Goal: Transaction & Acquisition: Book appointment/travel/reservation

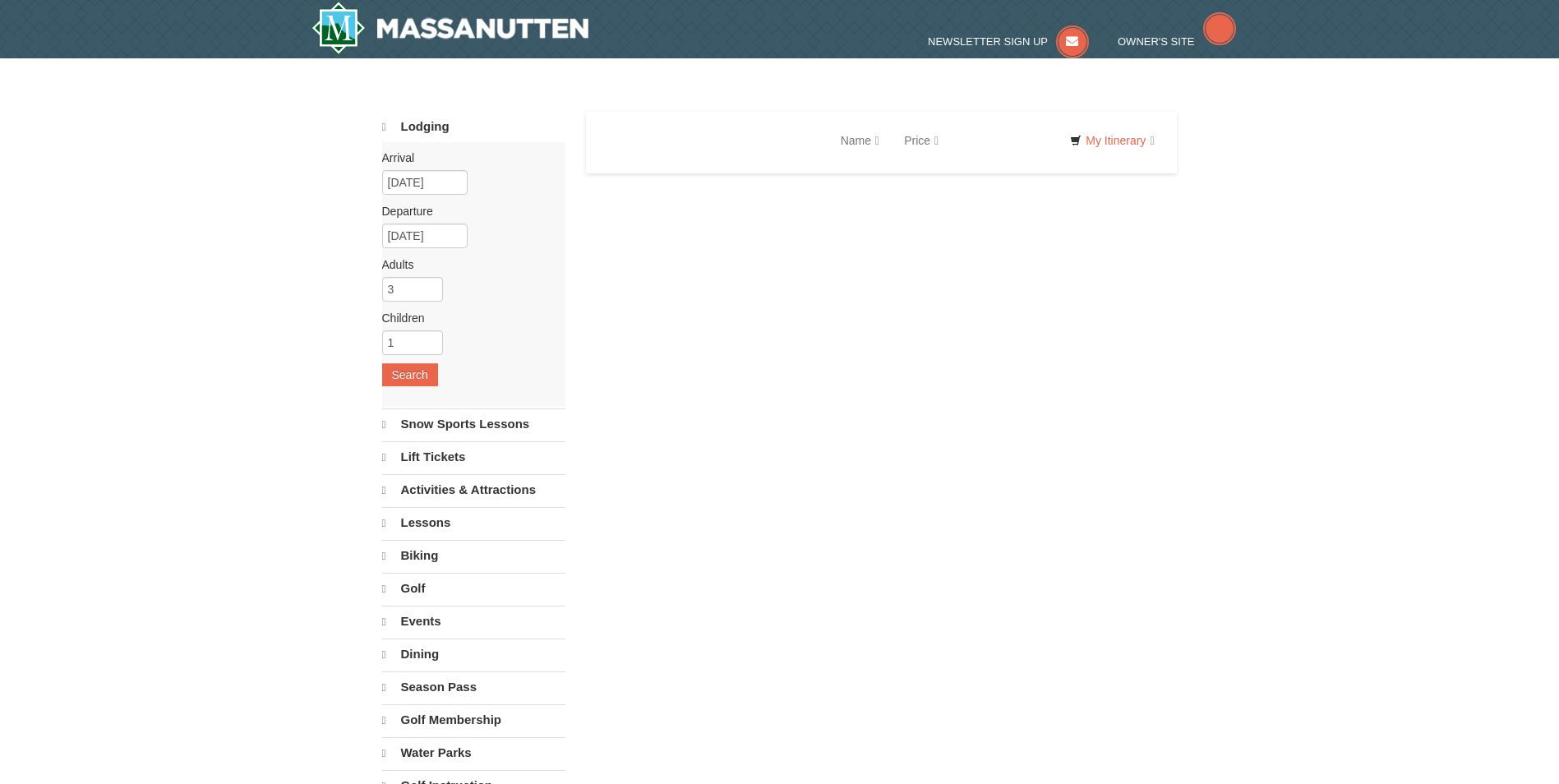
select select "10"
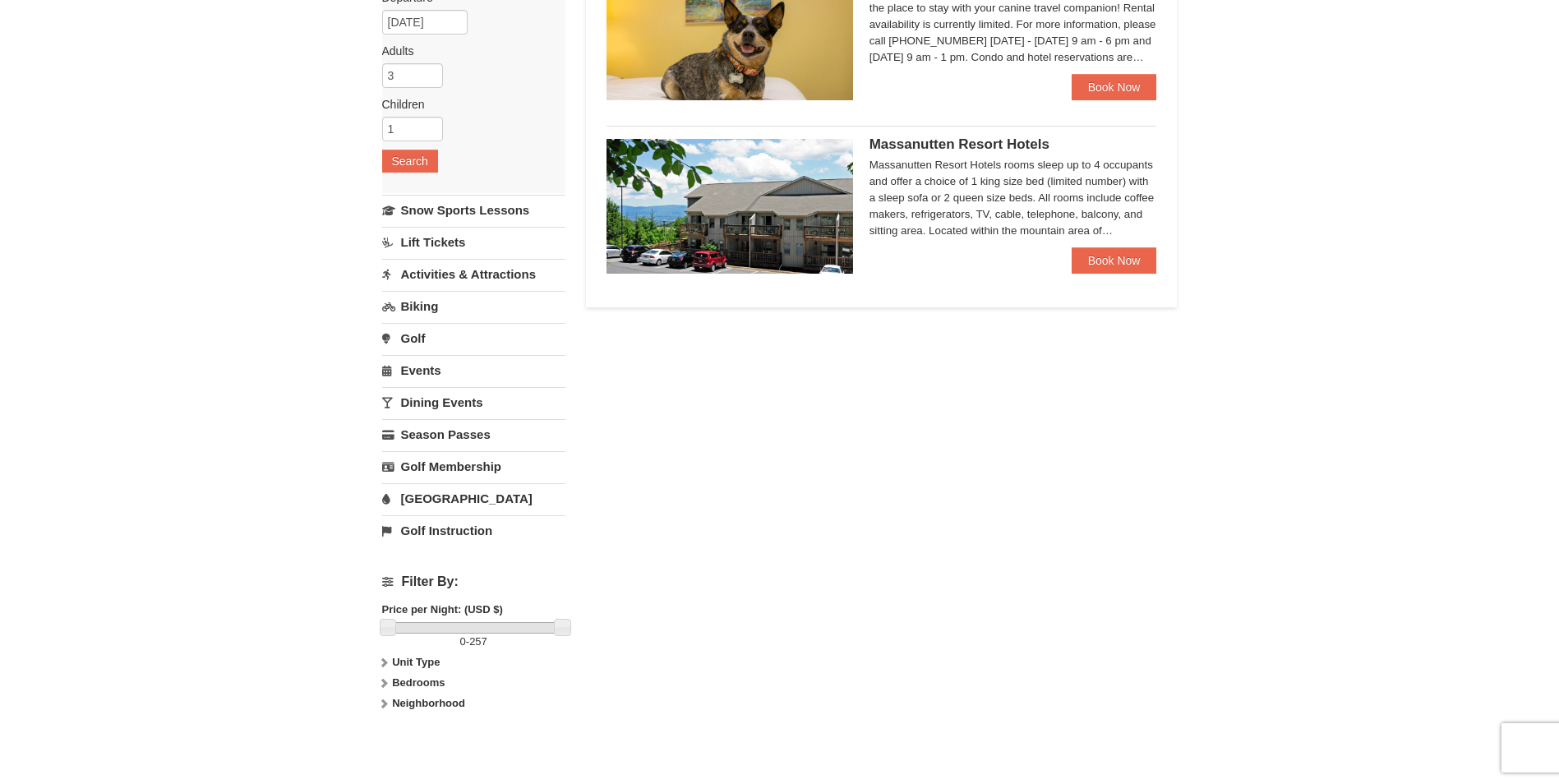
scroll to position [215, 0]
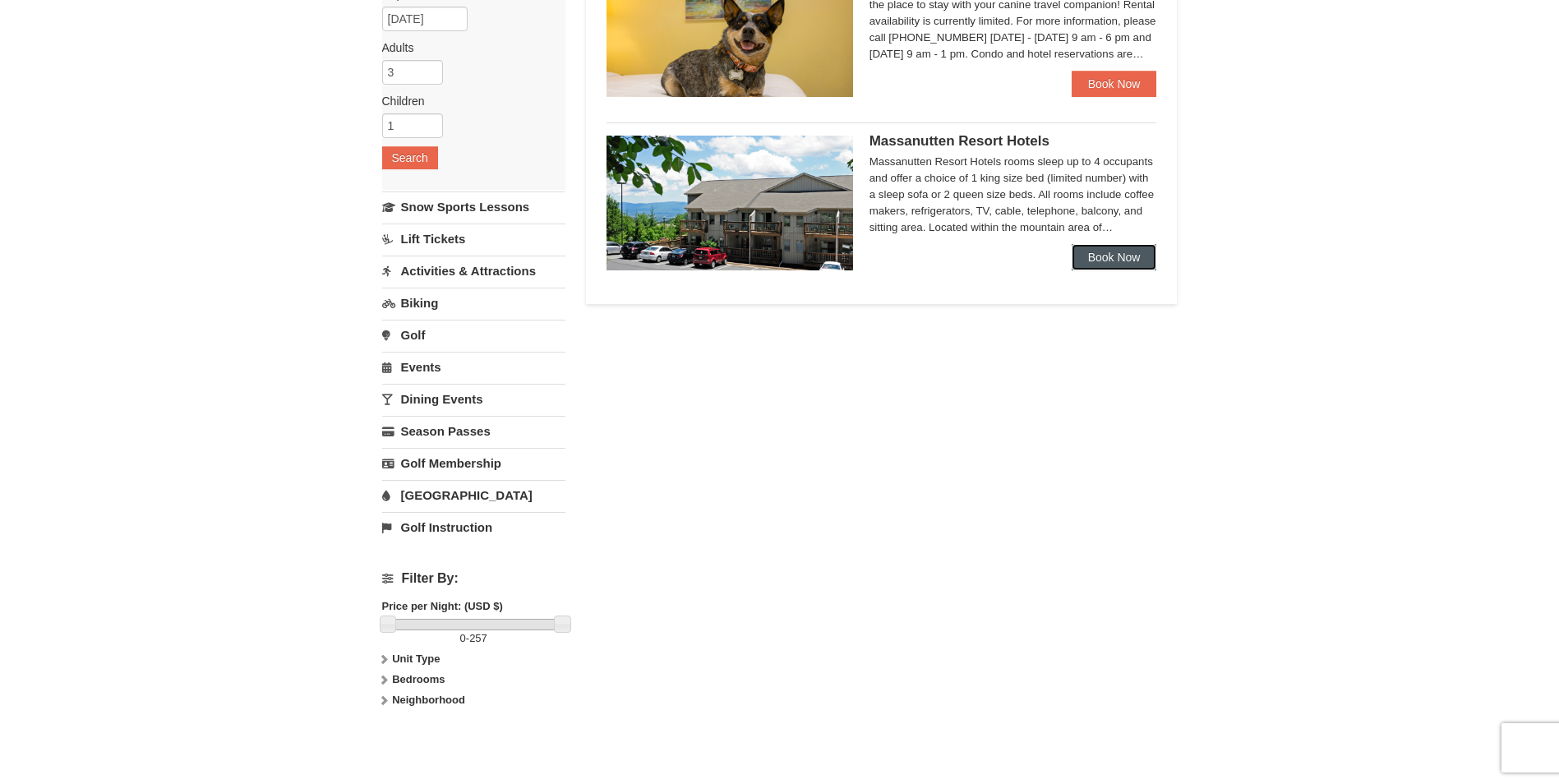
click at [1102, 252] on link "Book Now" at bounding box center [1114, 256] width 85 height 26
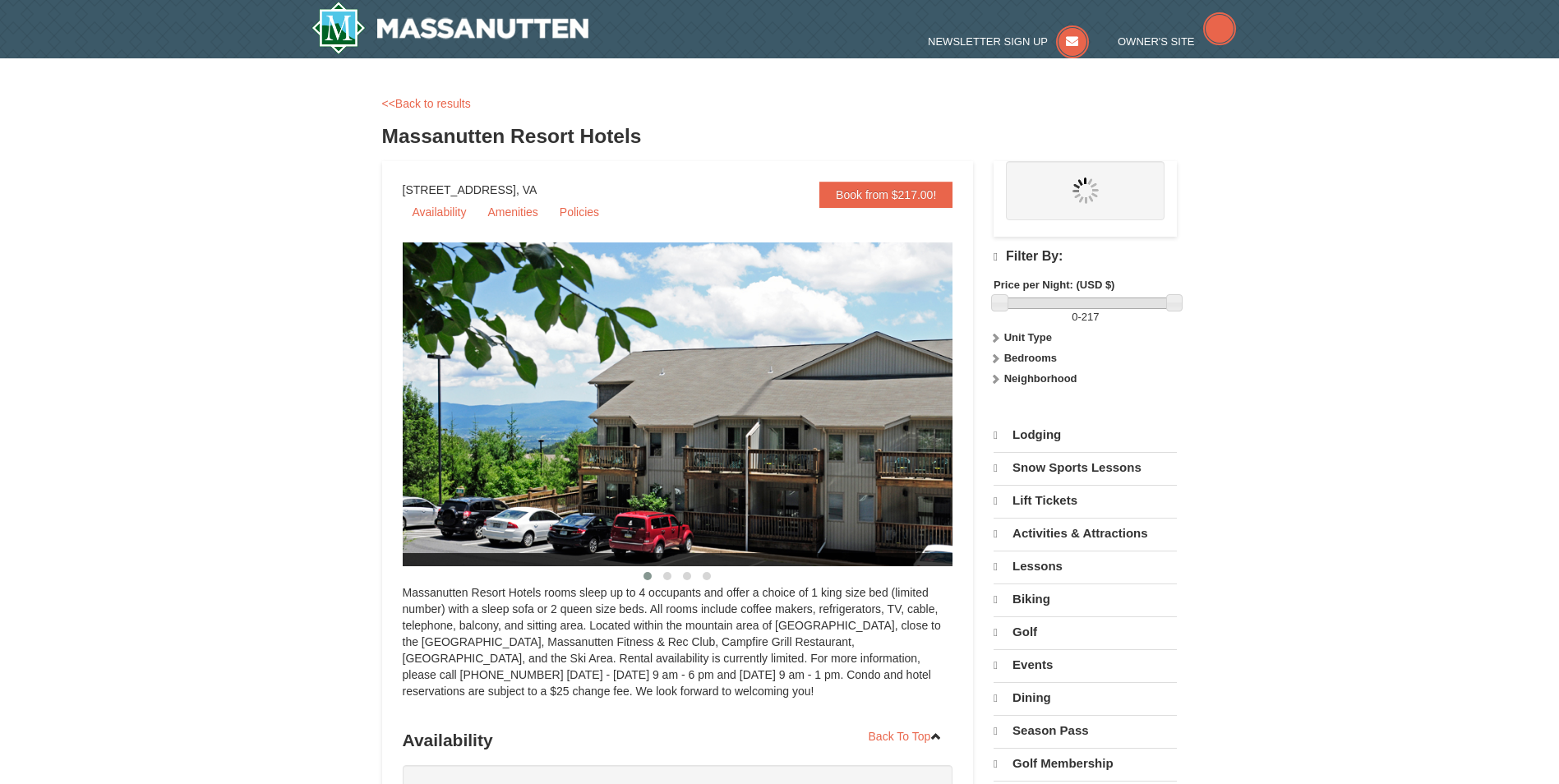
select select "10"
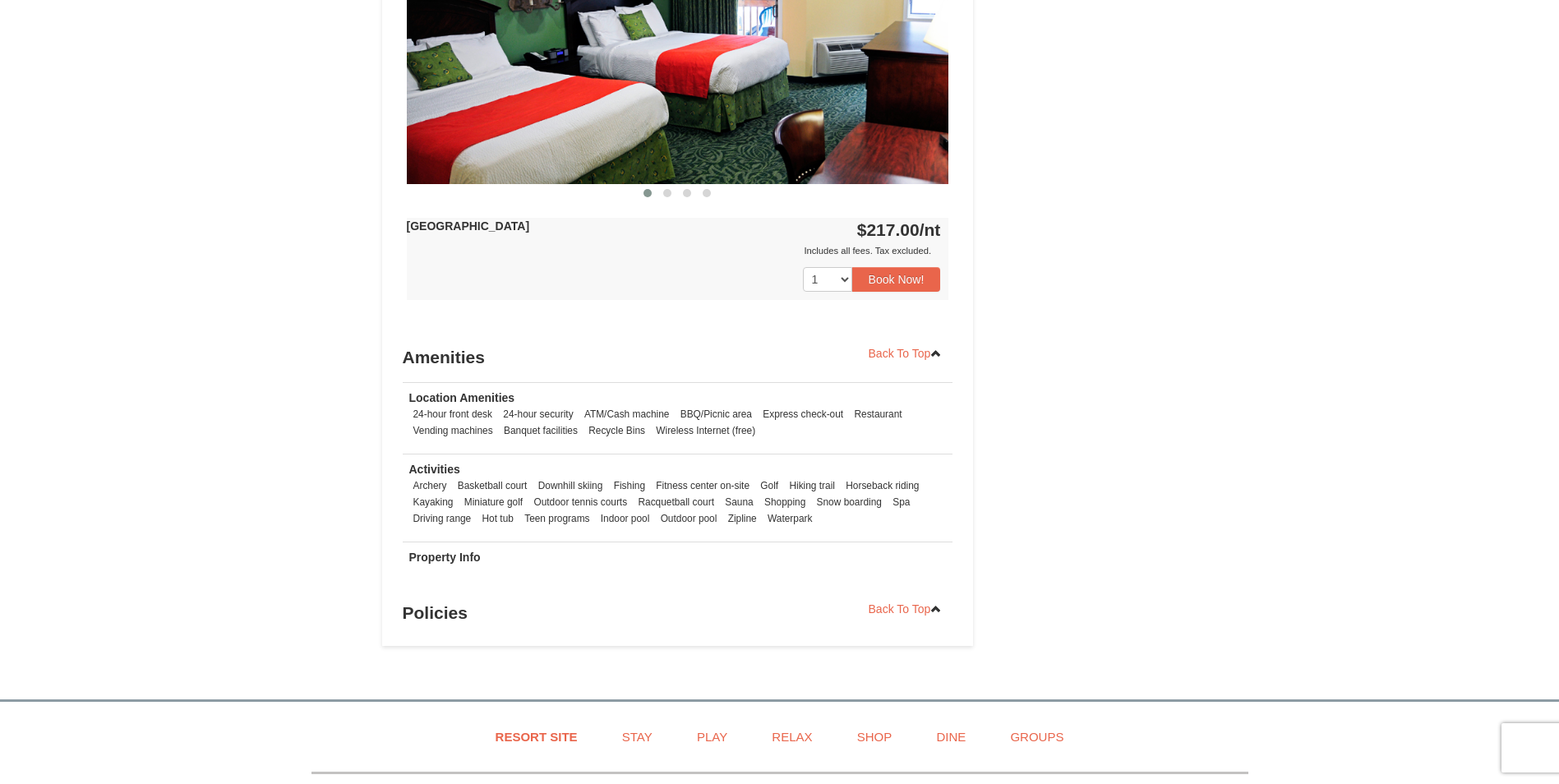
scroll to position [815, 0]
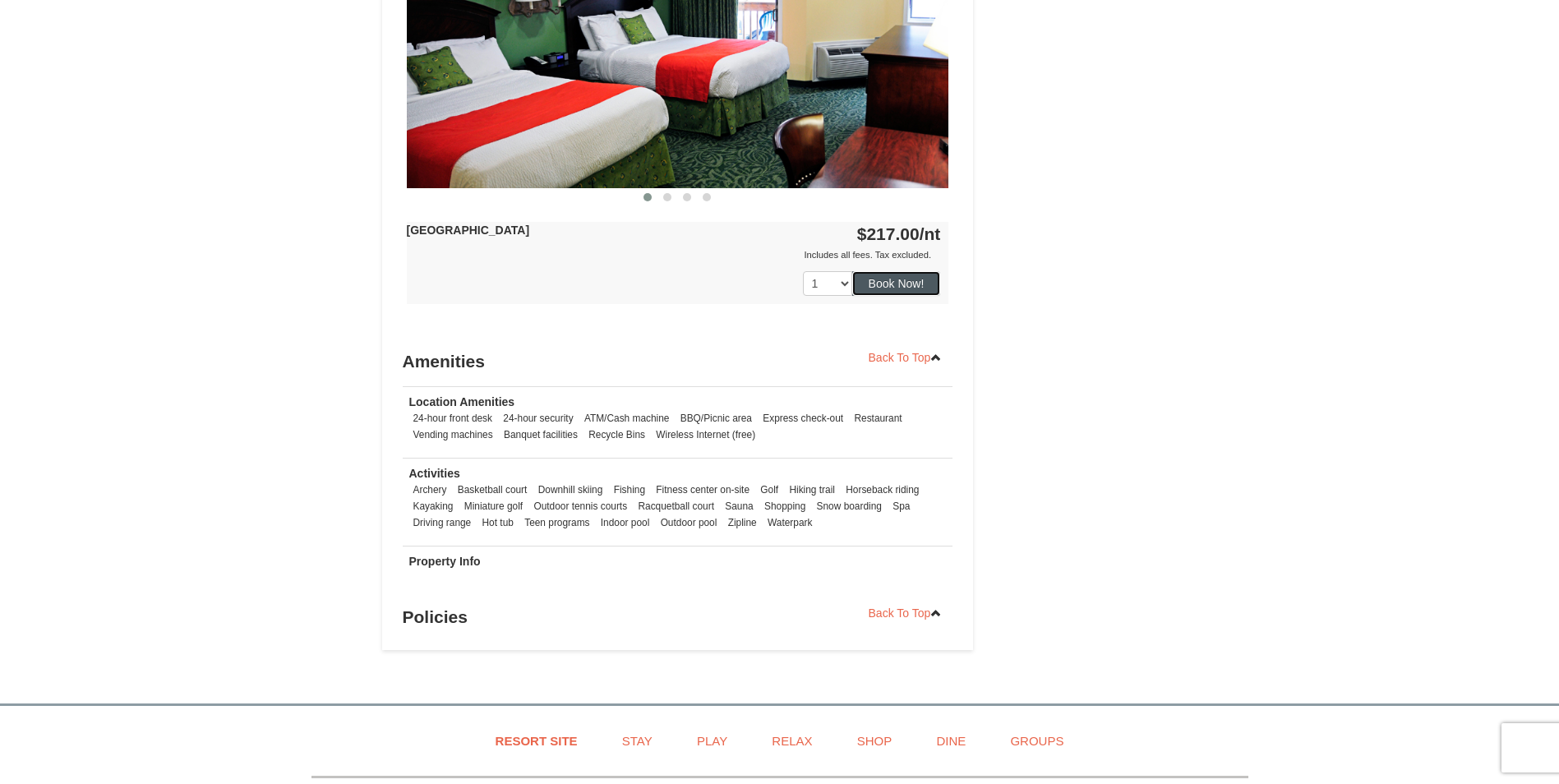
click at [906, 282] on button "Book Now!" at bounding box center [896, 283] width 89 height 24
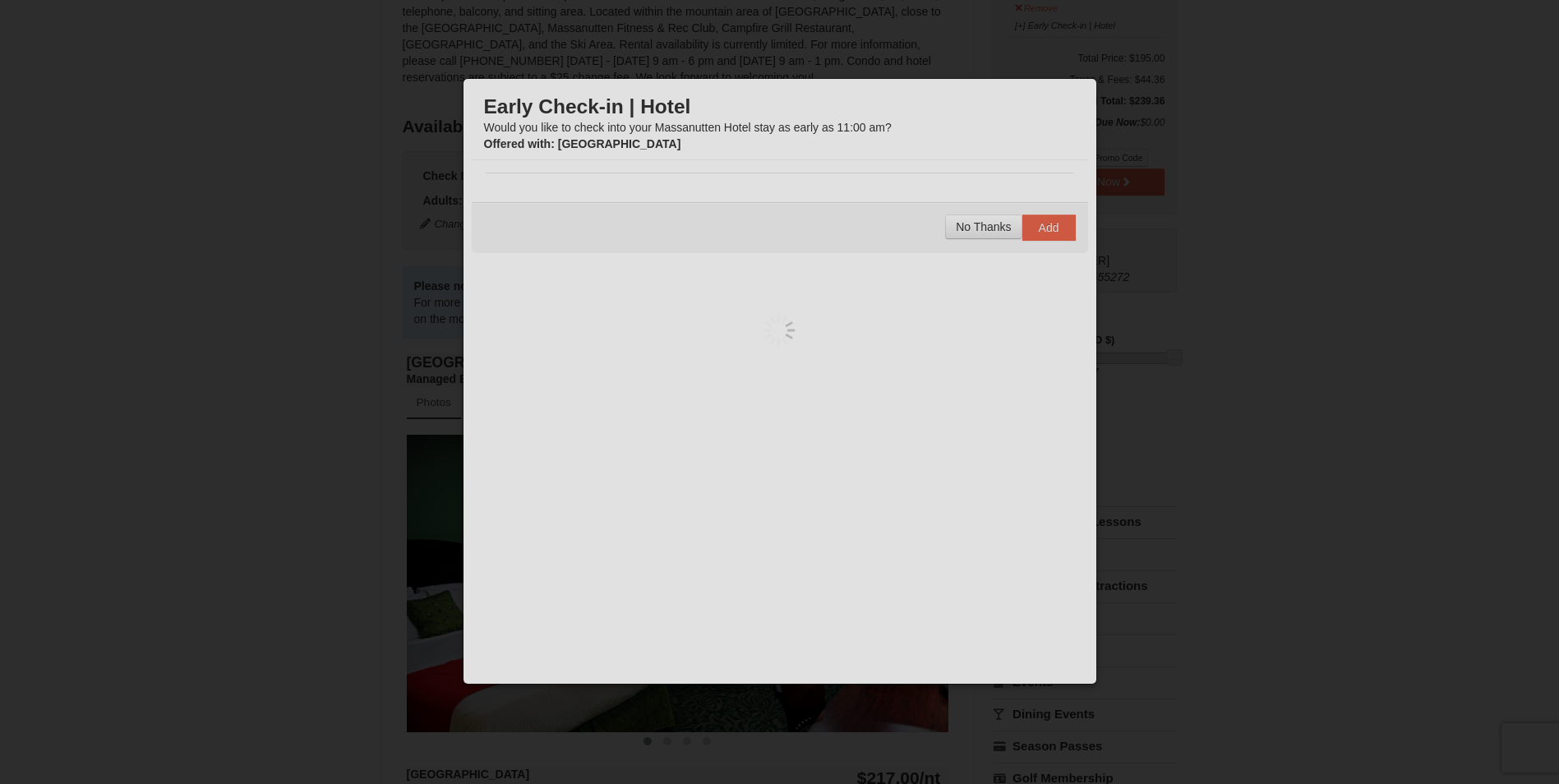
scroll to position [160, 0]
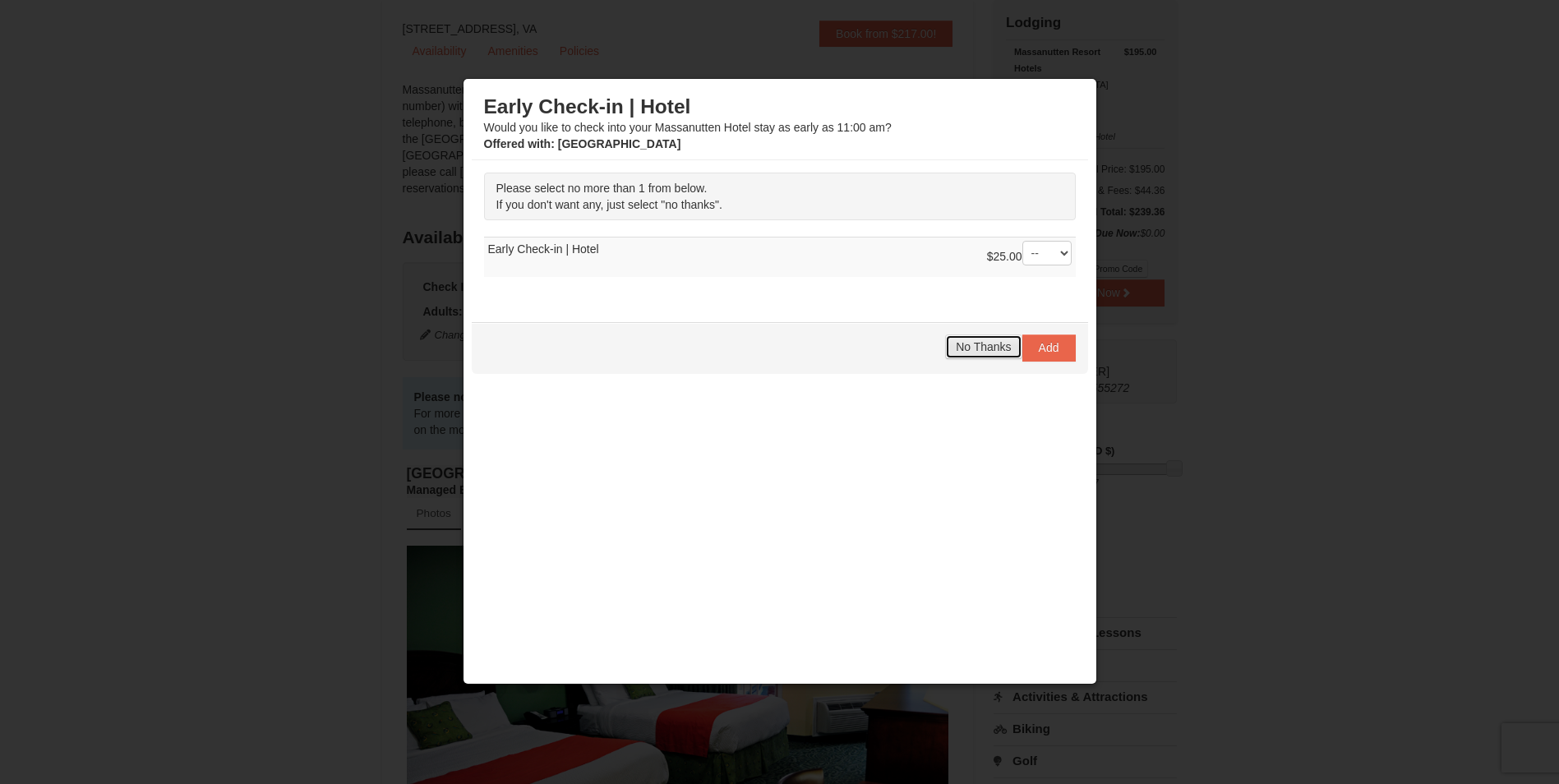
click at [967, 347] on span "No Thanks" at bounding box center [982, 346] width 55 height 13
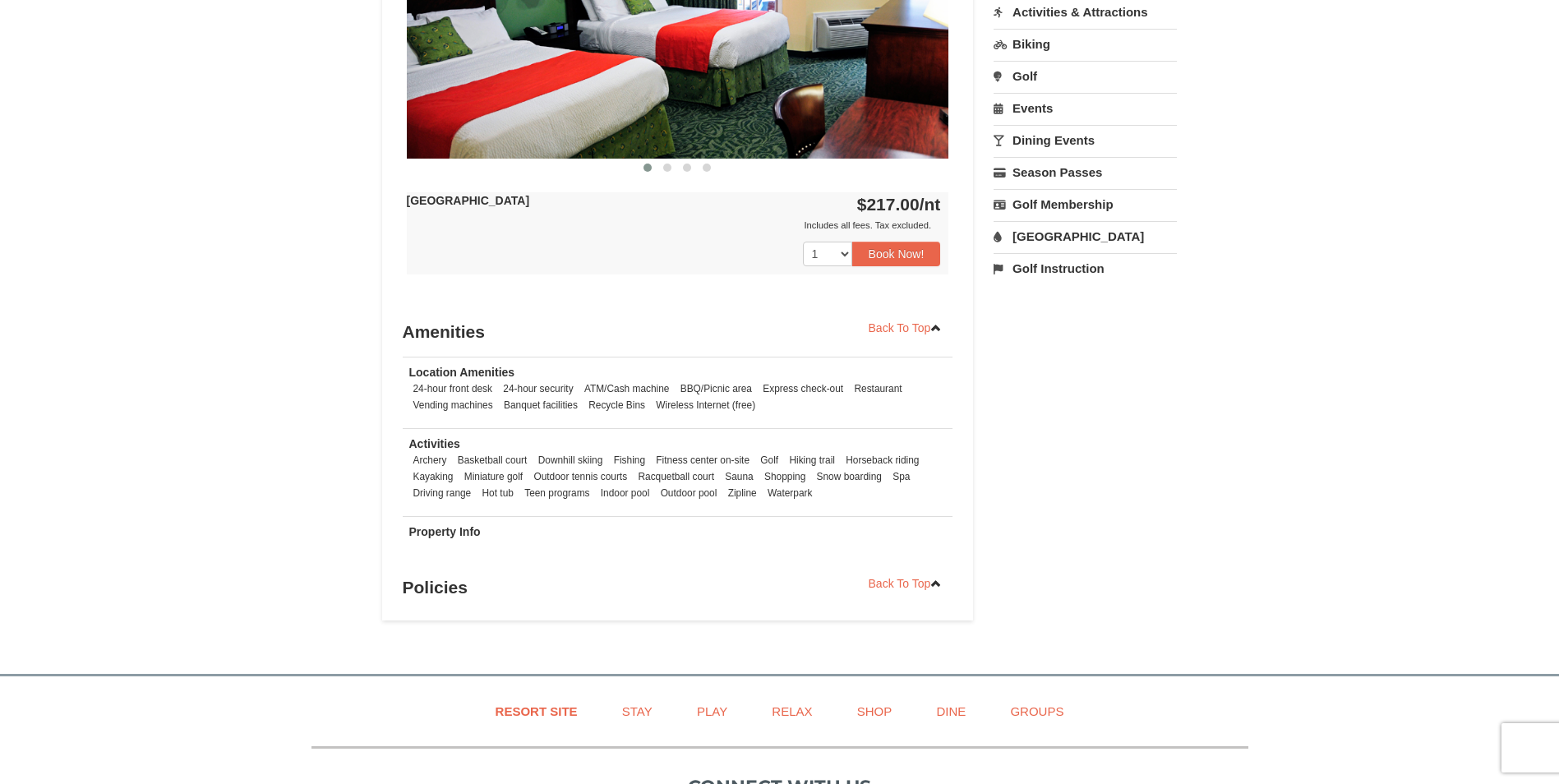
scroll to position [766, 0]
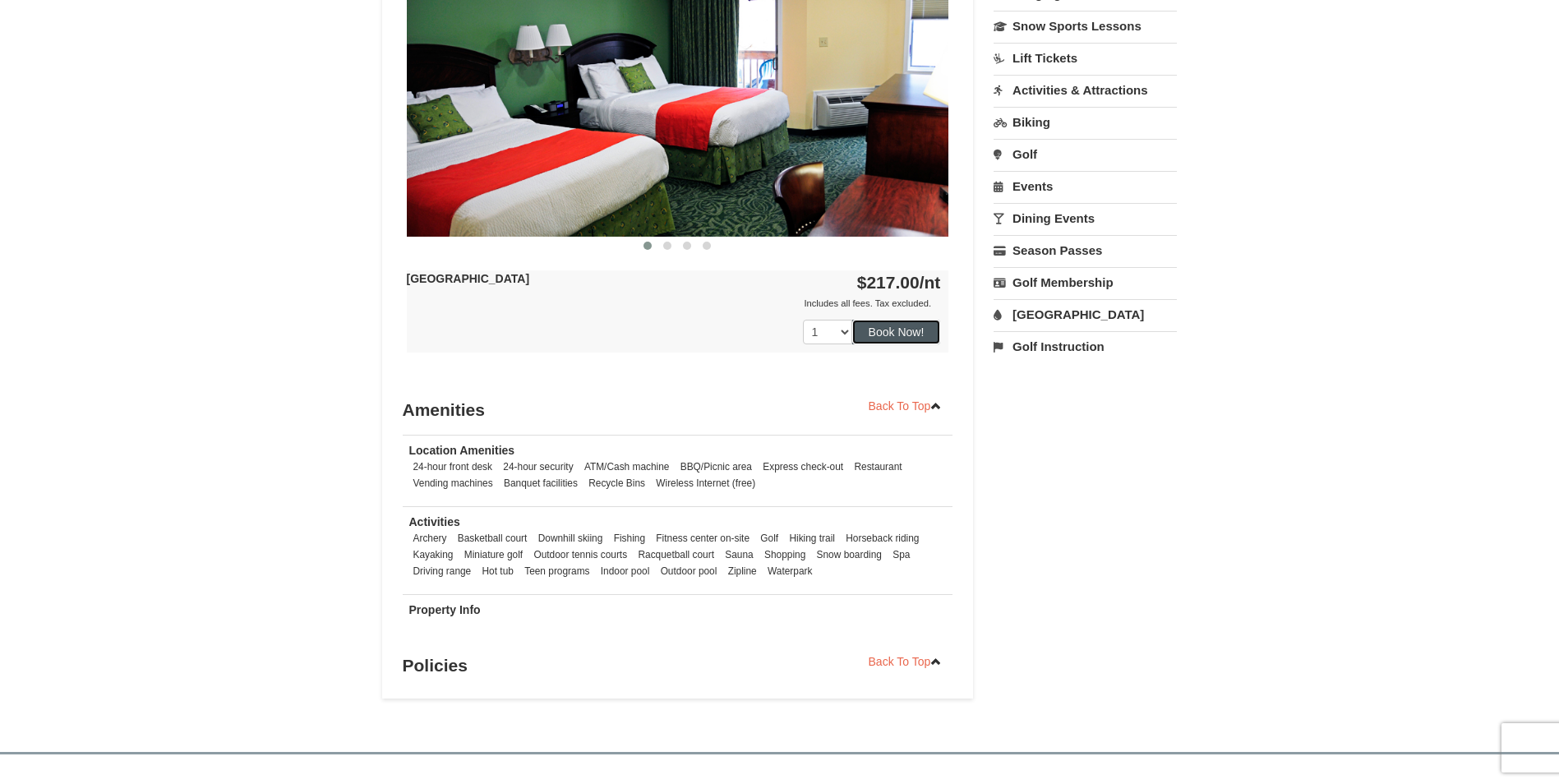
click at [869, 324] on button "Book Now!" at bounding box center [896, 331] width 89 height 24
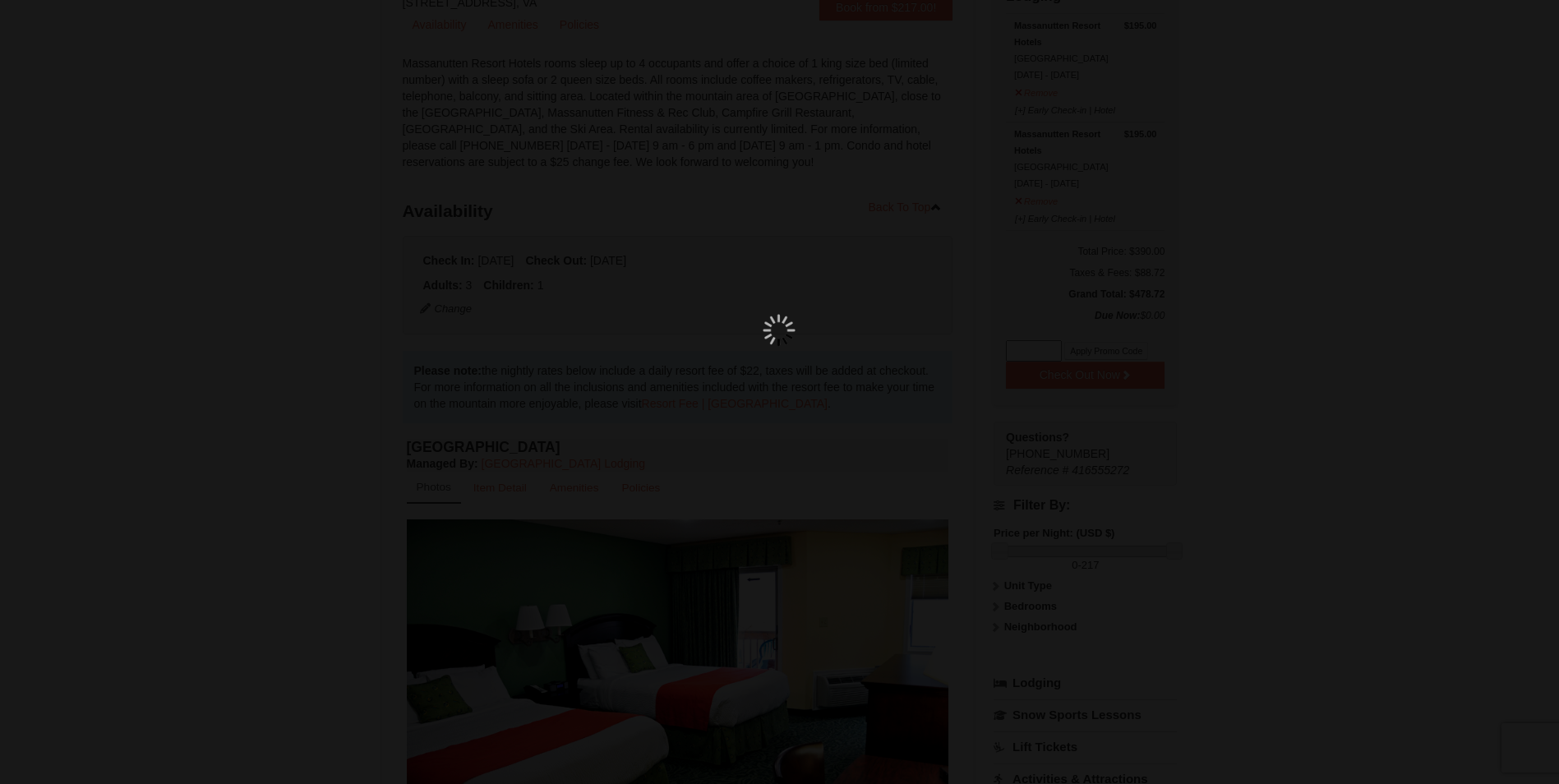
scroll to position [160, 0]
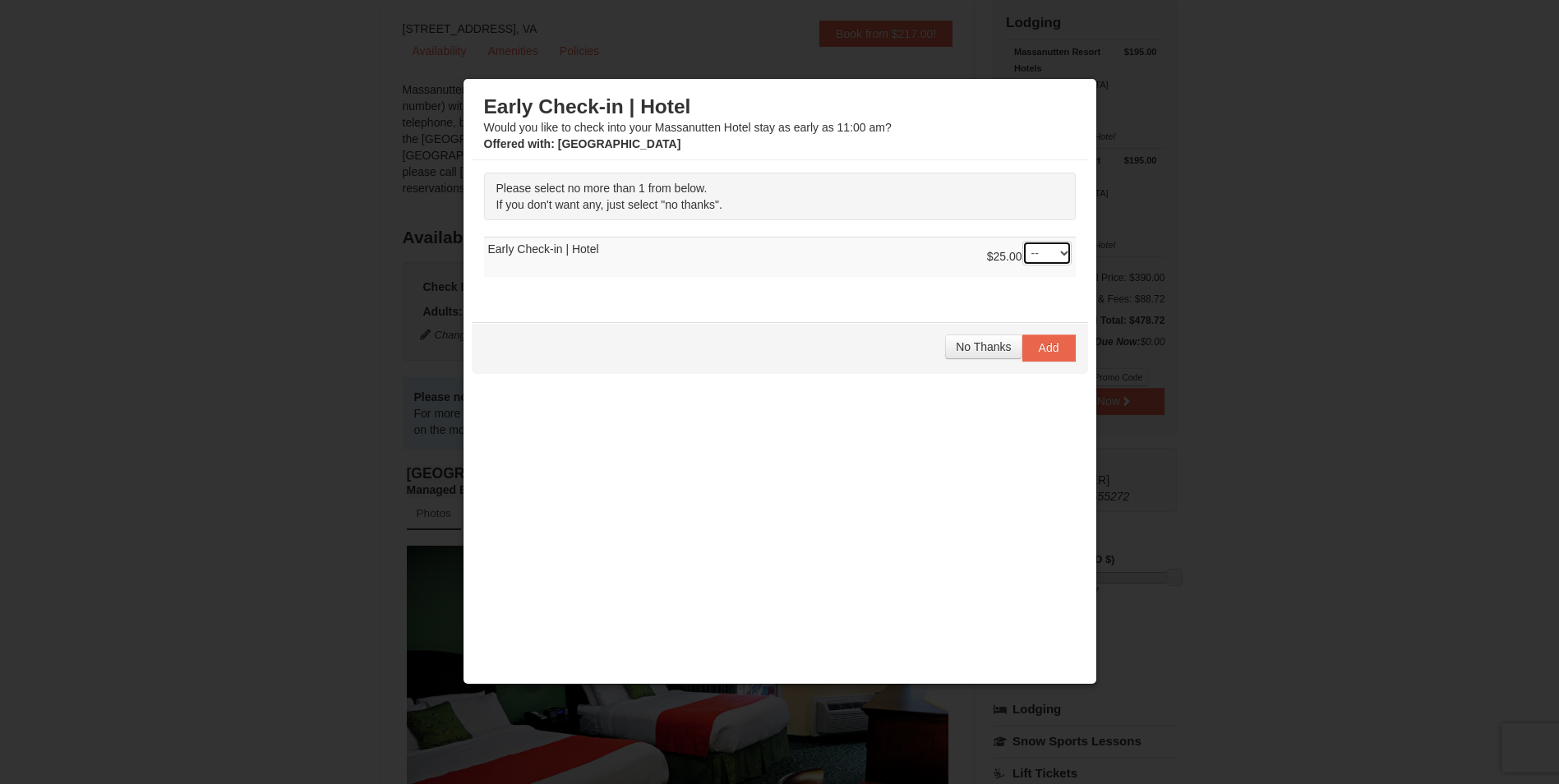
click at [1065, 254] on select "-- 01" at bounding box center [1046, 253] width 49 height 24
click at [771, 307] on div "Early Check-in | Hotel Would you like to check into your Massanutten Hotel stay…" at bounding box center [779, 374] width 616 height 575
click at [980, 349] on span "No Thanks" at bounding box center [982, 346] width 55 height 13
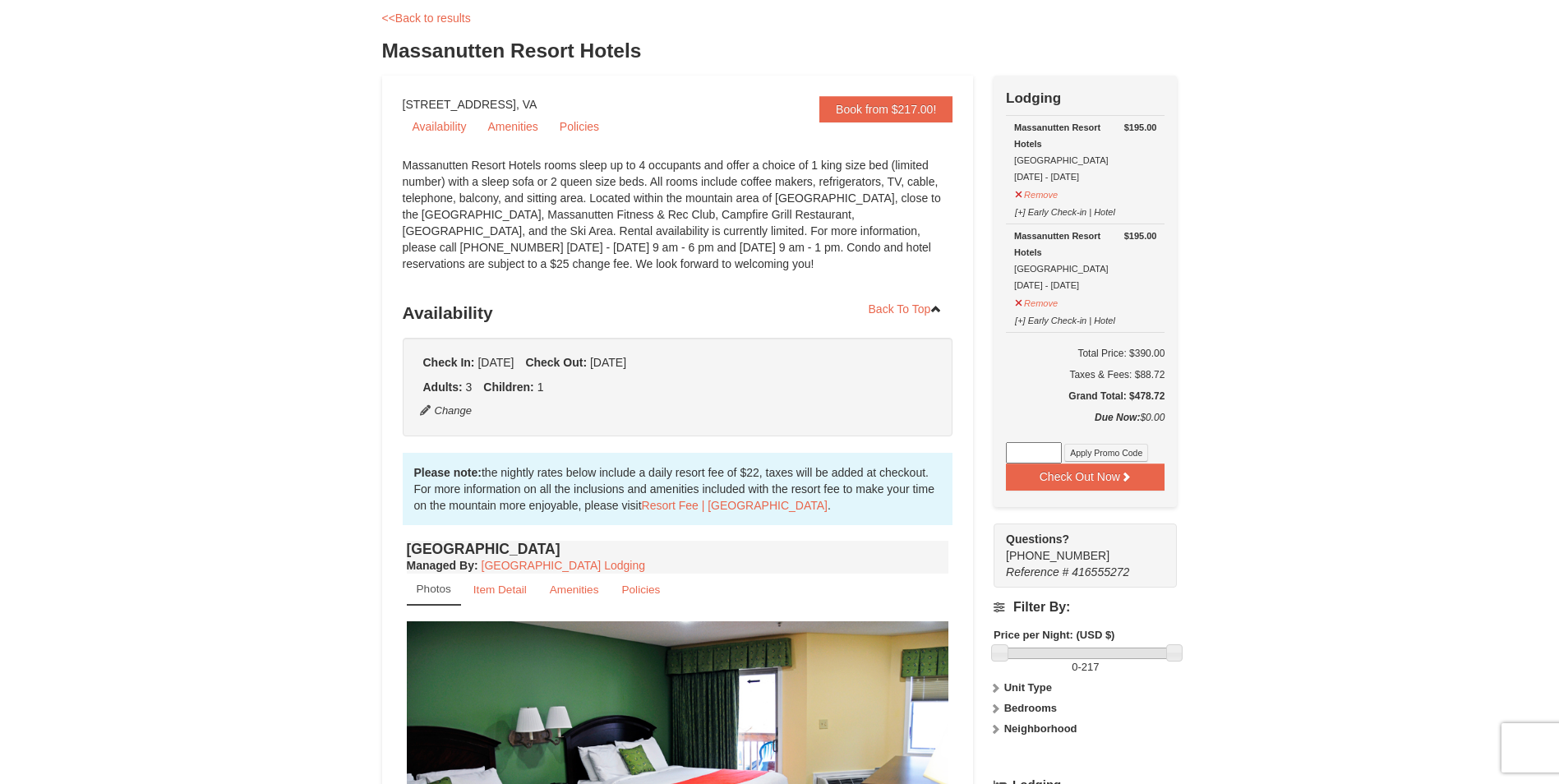
scroll to position [68, 0]
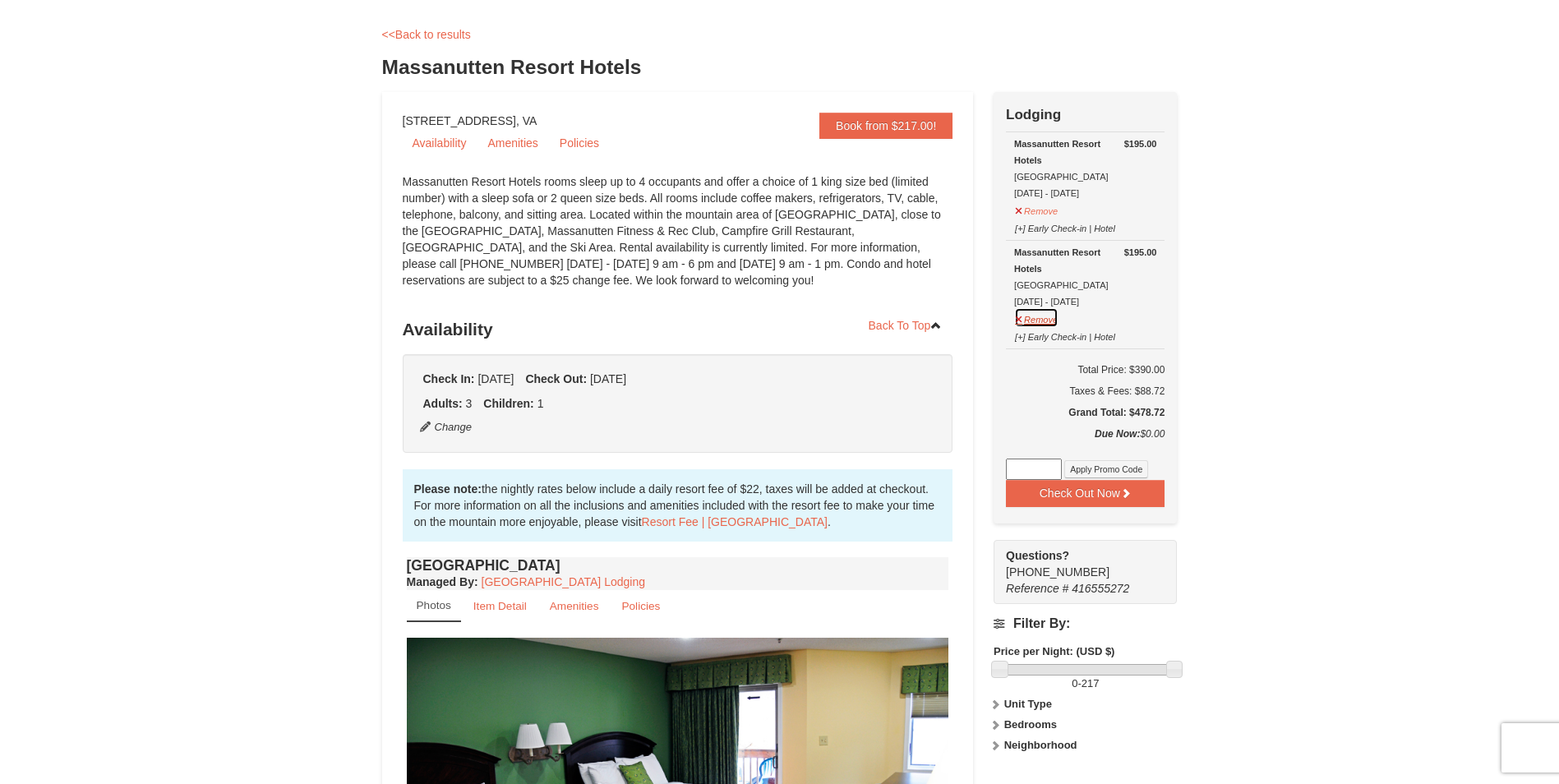
click at [1035, 319] on button "Remove" at bounding box center [1036, 317] width 45 height 20
